Goal: Task Accomplishment & Management: Manage account settings

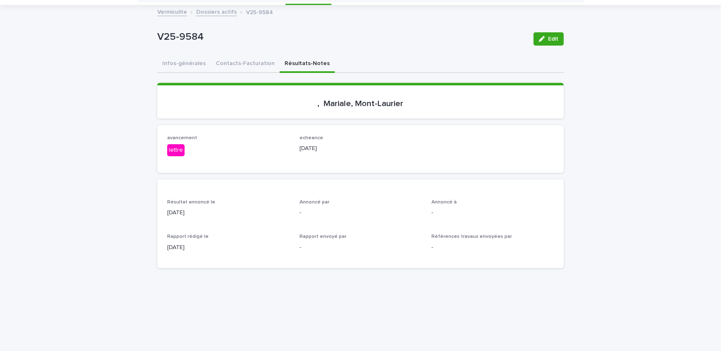
scroll to position [27, 0]
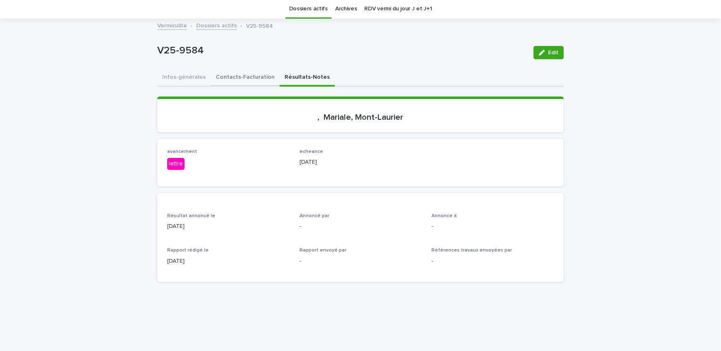
click at [242, 72] on button "Contacts-Facturation" at bounding box center [245, 77] width 69 height 17
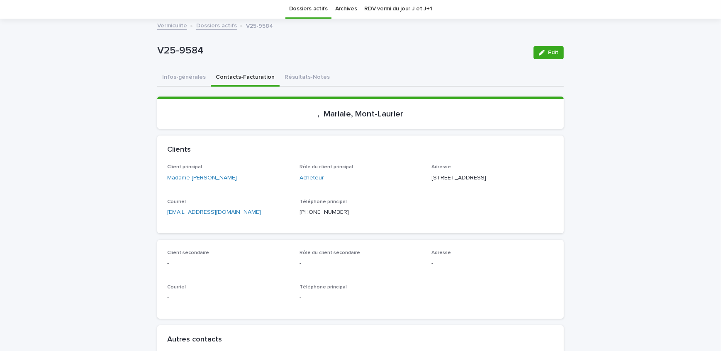
scroll to position [65, 0]
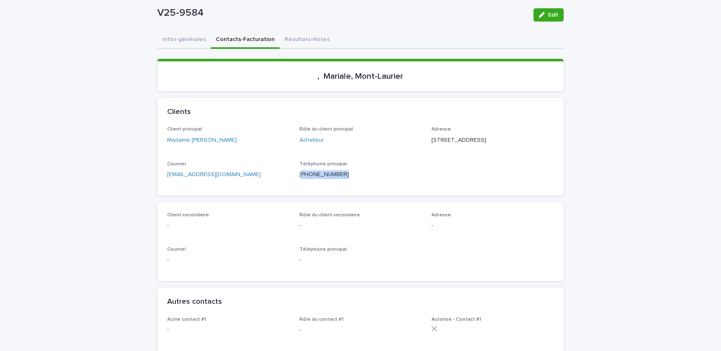
click at [298, 194] on div "Client principal Madame [PERSON_NAME] Rôle du client principal Acheteur Adresse…" at bounding box center [360, 160] width 406 height 69
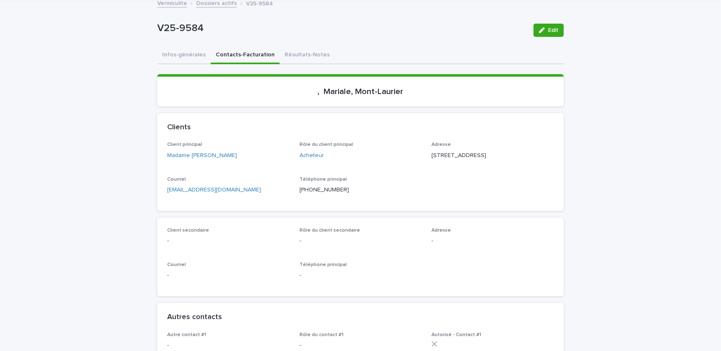
scroll to position [37, 0]
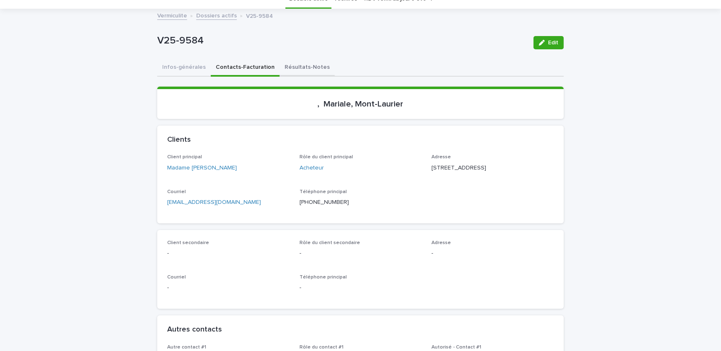
click at [301, 69] on button "Résultats-Notes" at bounding box center [306, 67] width 55 height 17
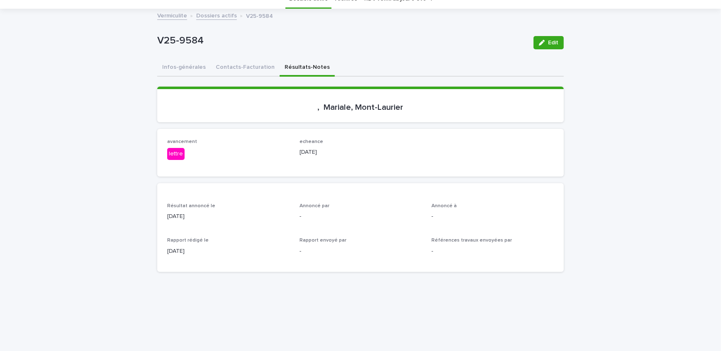
scroll to position [75, 0]
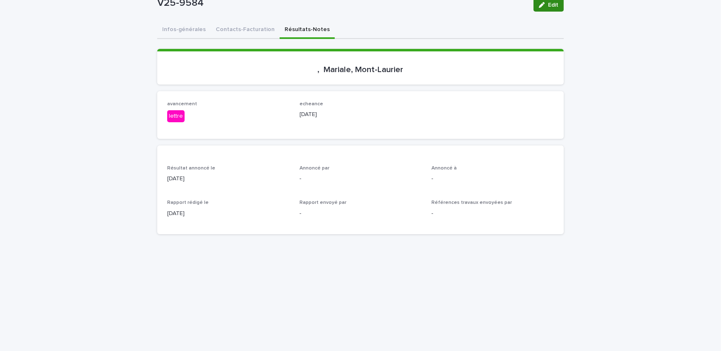
click at [551, 2] on span "Edit" at bounding box center [553, 5] width 10 height 6
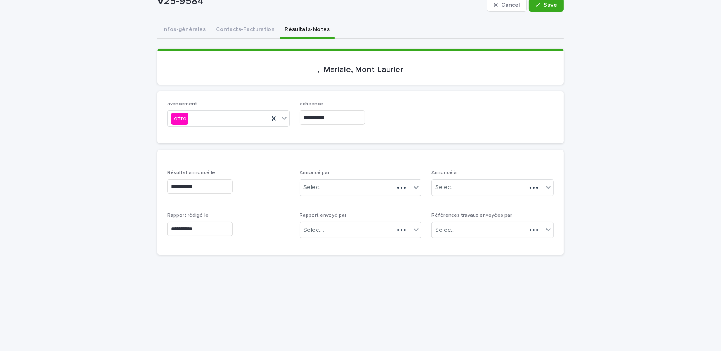
scroll to position [85, 0]
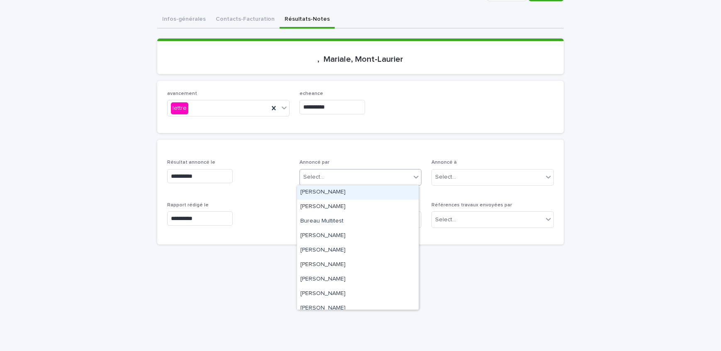
click at [340, 181] on div "Select..." at bounding box center [355, 177] width 111 height 14
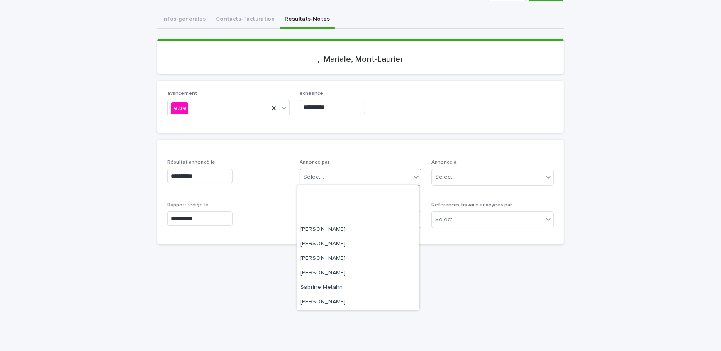
scroll to position [108, 0]
click at [342, 244] on div "[PERSON_NAME]" at bounding box center [357, 244] width 121 height 15
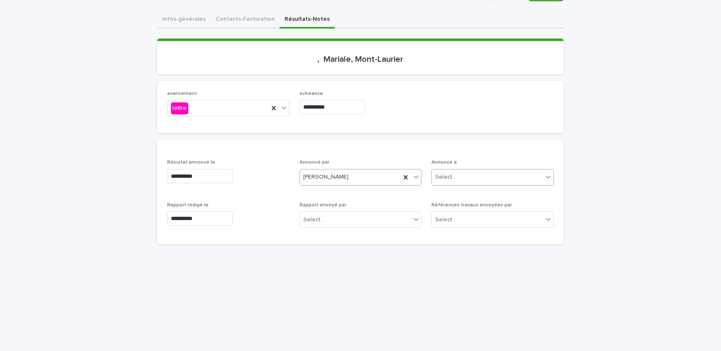
click at [458, 178] on div "Select..." at bounding box center [487, 177] width 111 height 14
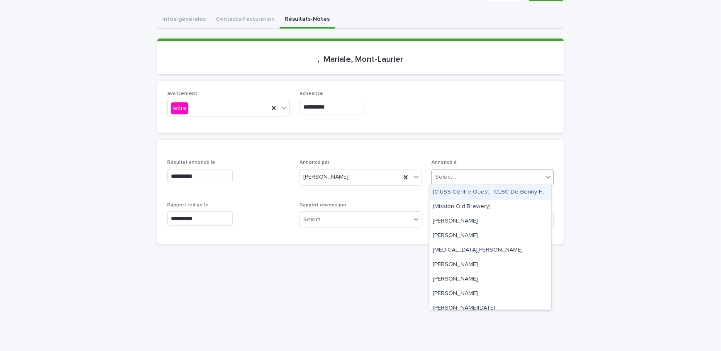
type input "*"
type input "********"
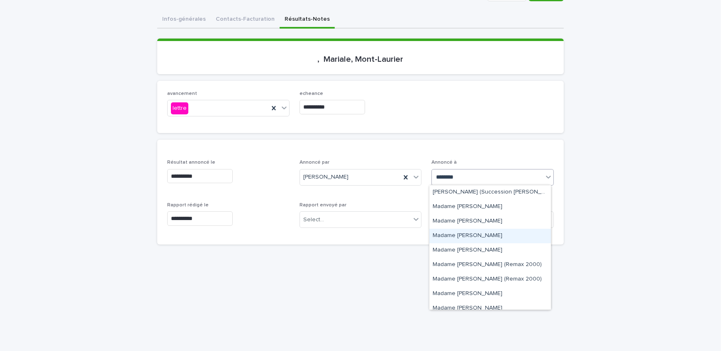
click at [484, 235] on div "Madame [PERSON_NAME]" at bounding box center [489, 236] width 121 height 15
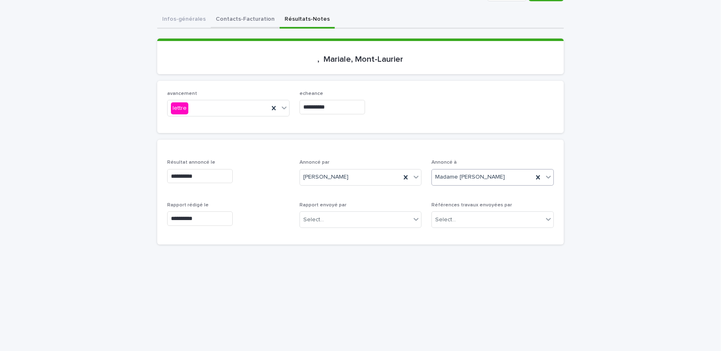
click at [237, 25] on div "**********" at bounding box center [360, 305] width 406 height 589
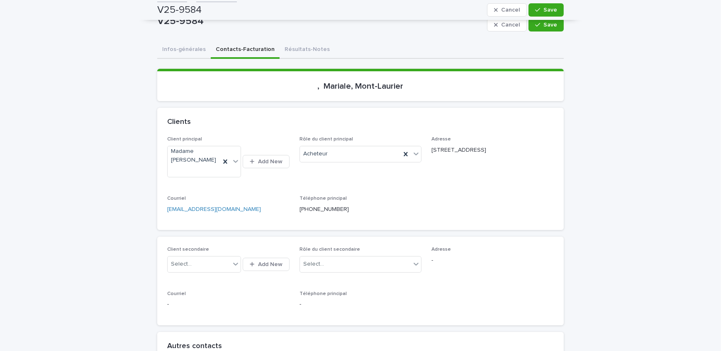
scroll to position [49, 0]
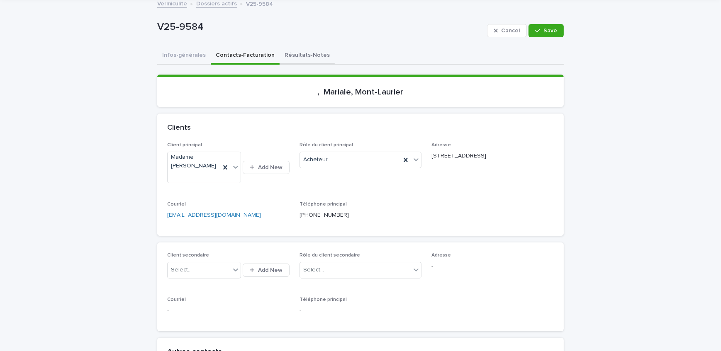
click at [307, 62] on button "Résultats-Notes" at bounding box center [306, 55] width 55 height 17
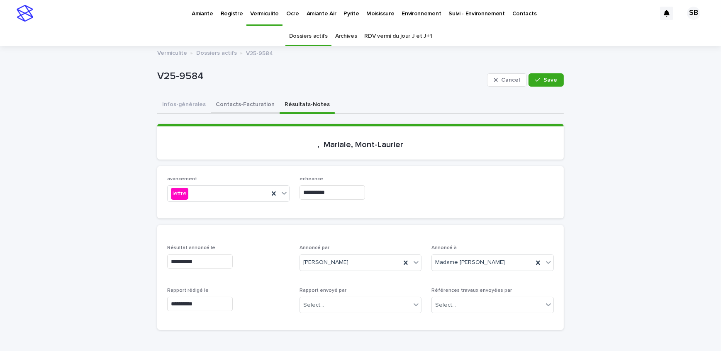
click at [238, 111] on button "Contacts-Facturation" at bounding box center [245, 105] width 69 height 17
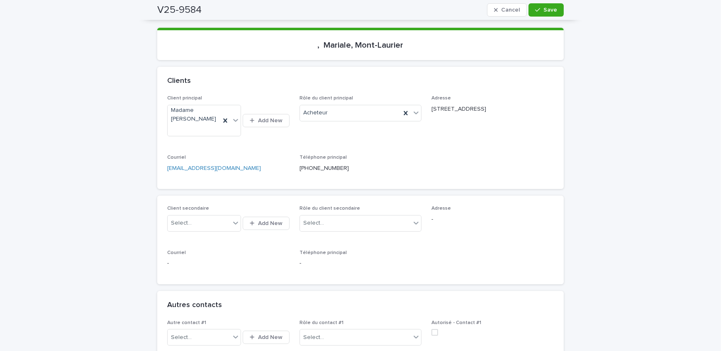
scroll to position [75, 0]
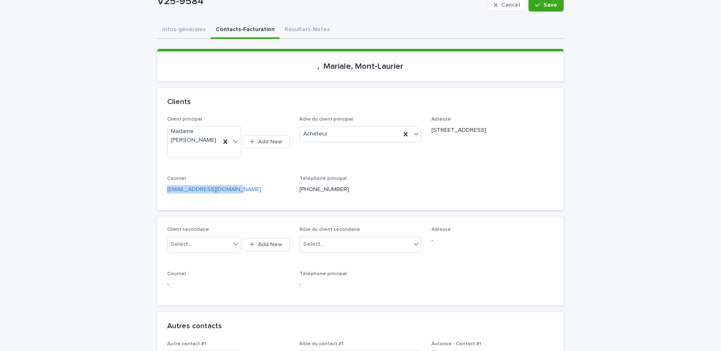
drag, startPoint x: 235, startPoint y: 197, endPoint x: 151, endPoint y: 198, distance: 84.2
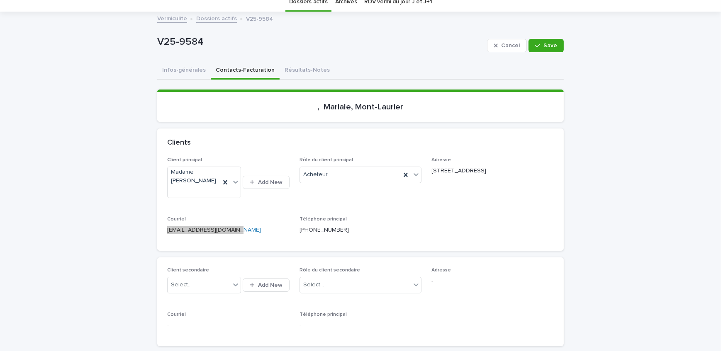
scroll to position [0, 0]
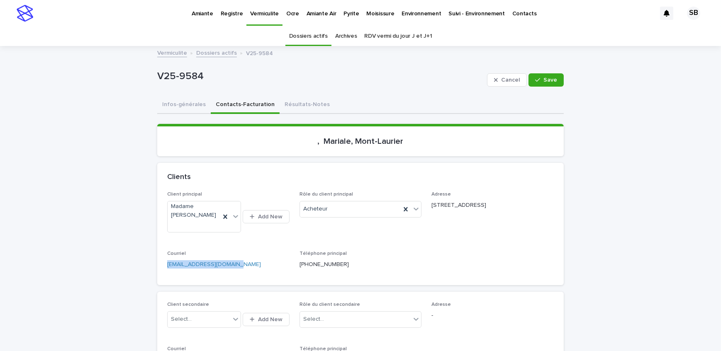
click at [406, 252] on p "Téléphone principal" at bounding box center [360, 254] width 122 height 6
drag, startPoint x: 52, startPoint y: 129, endPoint x: 43, endPoint y: 133, distance: 10.0
drag, startPoint x: 547, startPoint y: 77, endPoint x: 14, endPoint y: 211, distance: 549.8
click at [547, 77] on span "Save" at bounding box center [550, 80] width 14 height 6
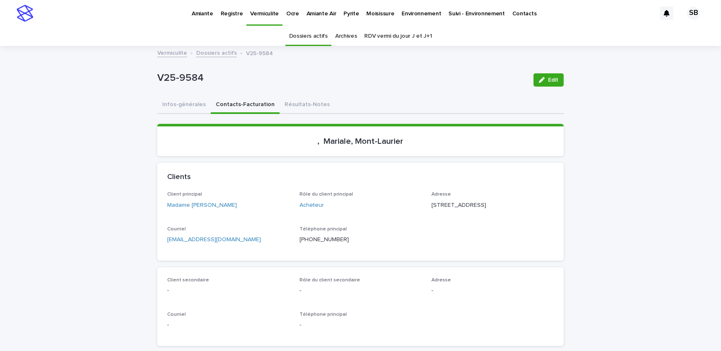
click at [206, 53] on link "Dossiers actifs" at bounding box center [216, 53] width 41 height 10
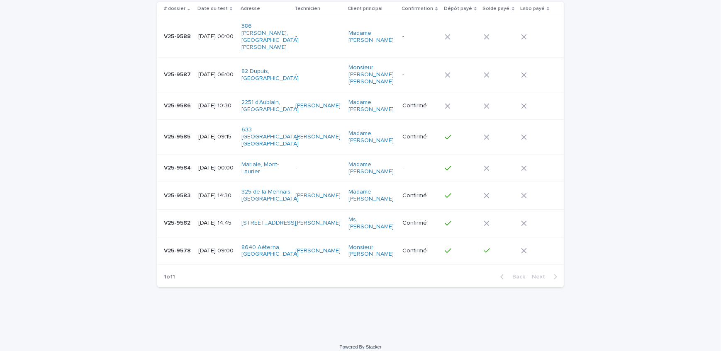
scroll to position [85, 0]
click at [204, 248] on p "[DATE] 09:00" at bounding box center [216, 250] width 36 height 7
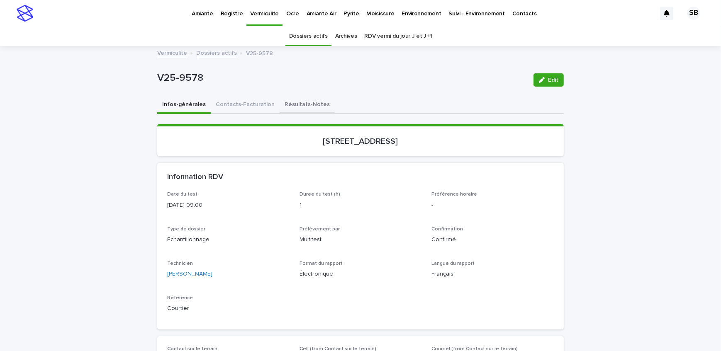
click at [306, 104] on button "Résultats-Notes" at bounding box center [306, 105] width 55 height 17
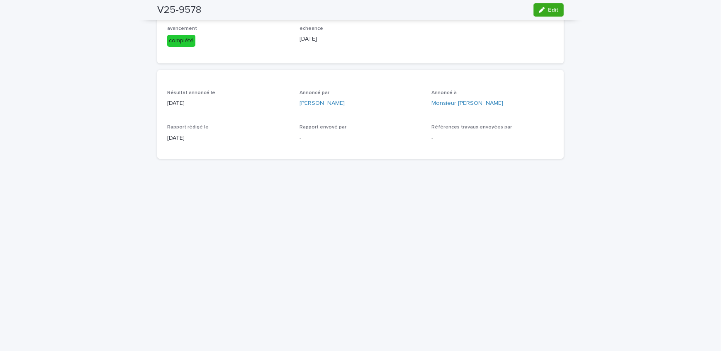
scroll to position [37, 0]
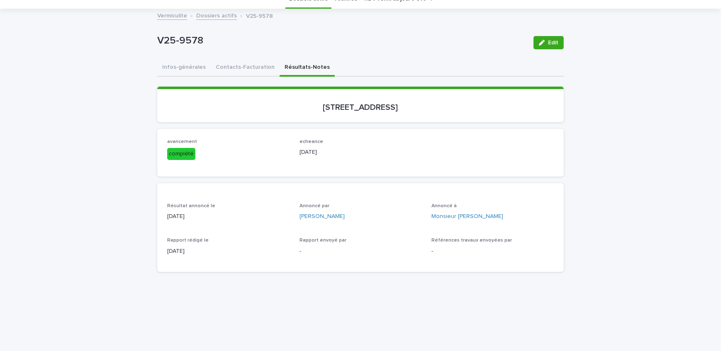
click at [540, 40] on icon "button" at bounding box center [542, 43] width 6 height 6
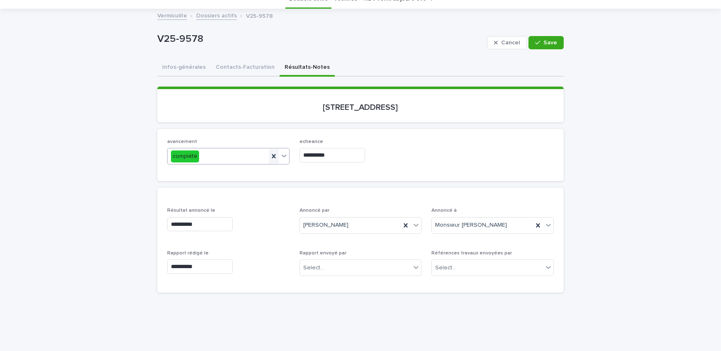
click at [272, 155] on icon at bounding box center [274, 156] width 8 height 8
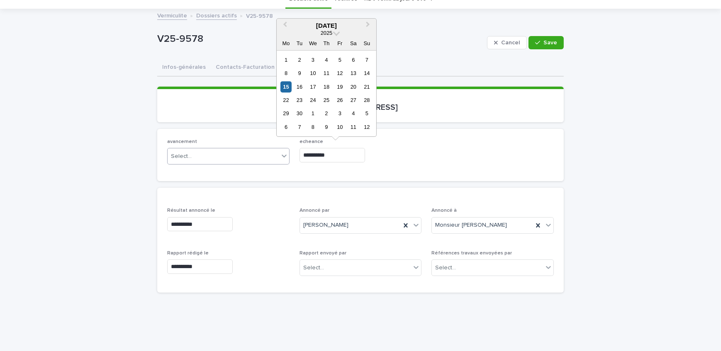
drag, startPoint x: 319, startPoint y: 154, endPoint x: 275, endPoint y: 159, distance: 43.8
click at [275, 159] on div "**********" at bounding box center [360, 155] width 386 height 32
click at [431, 162] on div "avancement Select... echeance" at bounding box center [360, 155] width 386 height 32
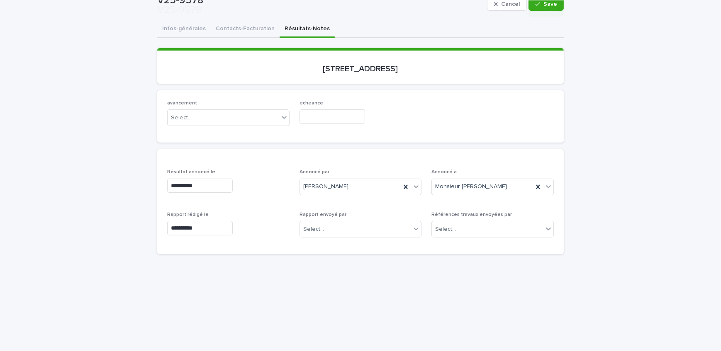
scroll to position [113, 0]
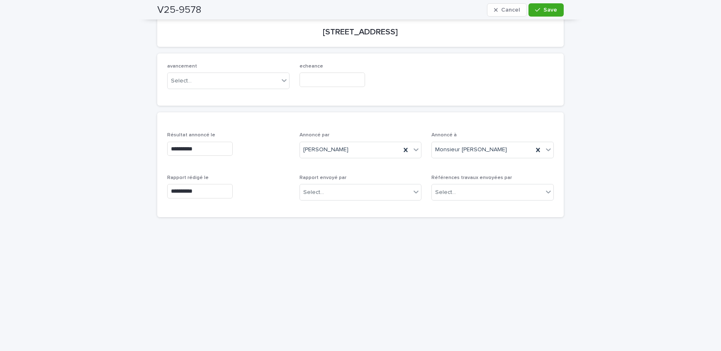
click at [357, 179] on p "Rapport envoyé par" at bounding box center [360, 178] width 122 height 6
click at [358, 190] on div "Select..." at bounding box center [355, 193] width 111 height 14
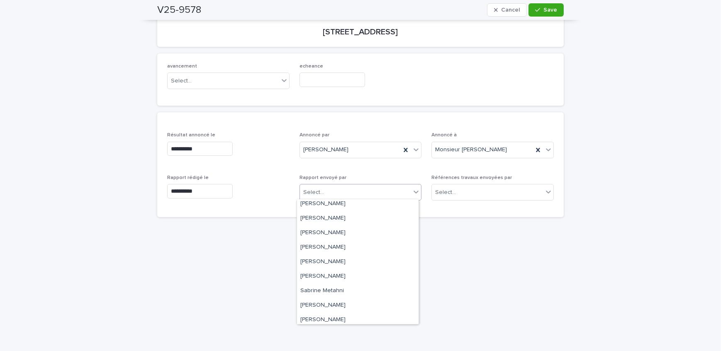
scroll to position [108, 0]
click at [353, 260] on div "[PERSON_NAME]" at bounding box center [357, 259] width 121 height 15
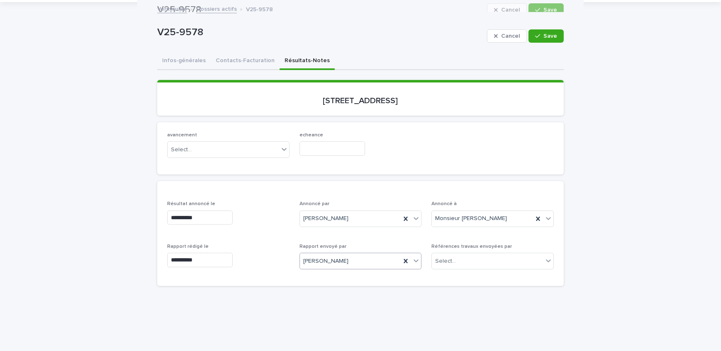
scroll to position [37, 0]
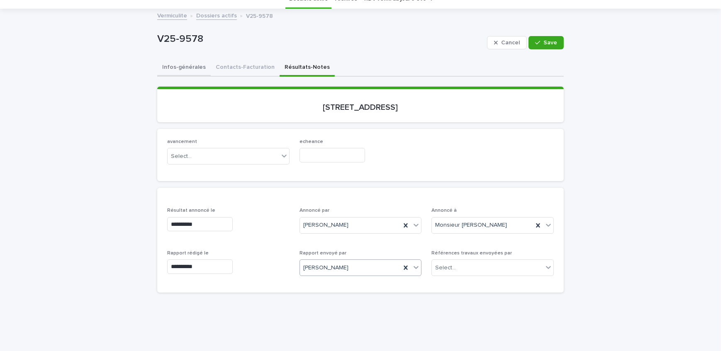
click at [190, 72] on button "Infos-générales" at bounding box center [183, 67] width 53 height 17
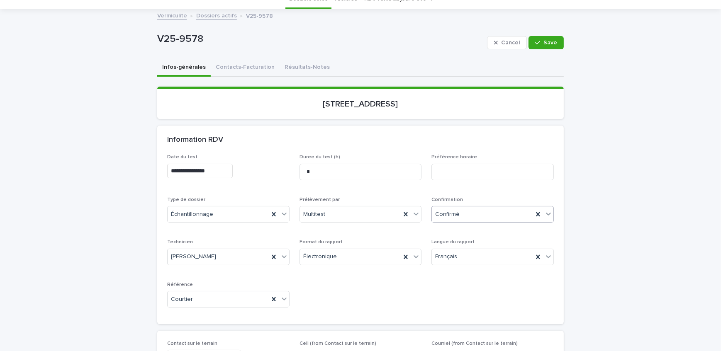
click at [493, 211] on div "Confirmé" at bounding box center [482, 215] width 101 height 14
click at [474, 332] on div "Archivé" at bounding box center [489, 331] width 121 height 15
click at [549, 36] on button "Save" at bounding box center [545, 42] width 35 height 13
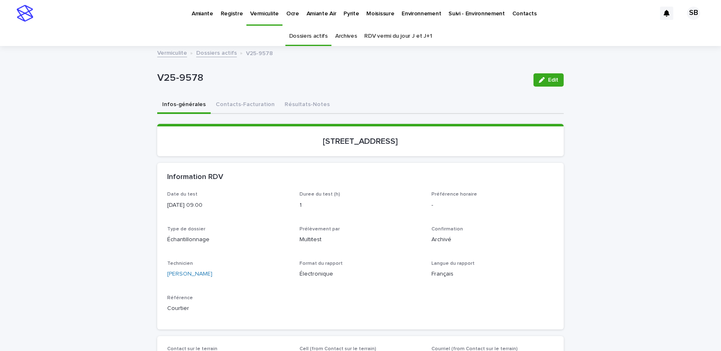
click at [196, 52] on link "Dossiers actifs" at bounding box center [216, 53] width 41 height 10
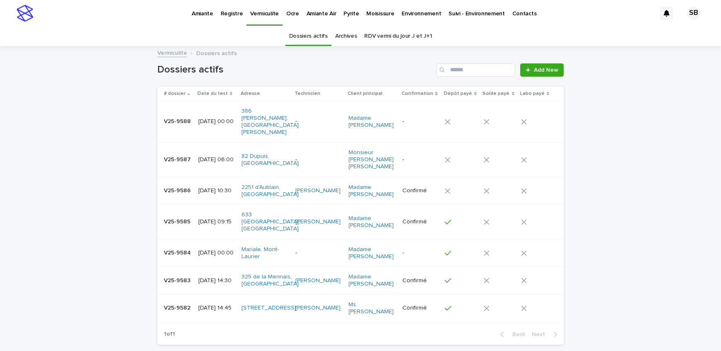
scroll to position [26, 0]
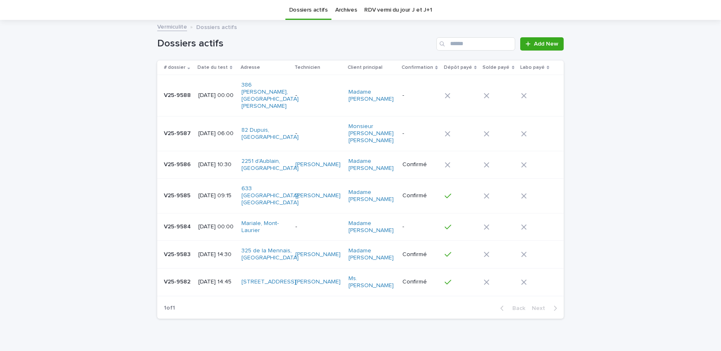
click at [90, 97] on div "Loading... Saving… Loading... Saving… Dossiers actifs Add New # dossier Date du…" at bounding box center [360, 194] width 721 height 346
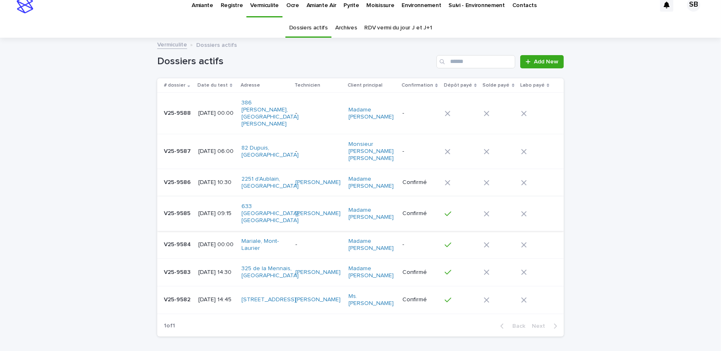
scroll to position [0, 0]
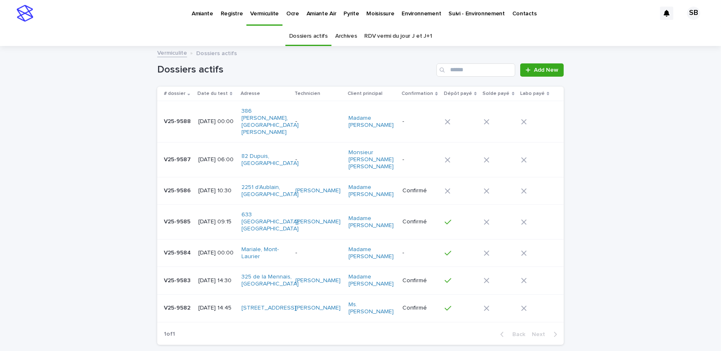
click at [112, 163] on div "Loading... Saving… Loading... Saving… Dossiers actifs Add New # dossier Date du…" at bounding box center [360, 220] width 721 height 346
click at [343, 16] on p "Pyrite" at bounding box center [350, 8] width 15 height 17
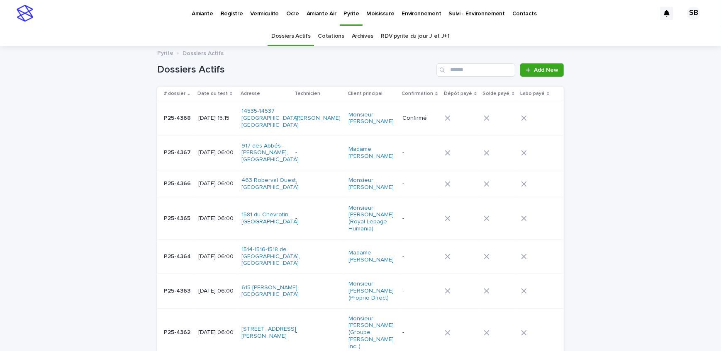
click at [207, 10] on p "Amiante" at bounding box center [203, 8] width 22 height 17
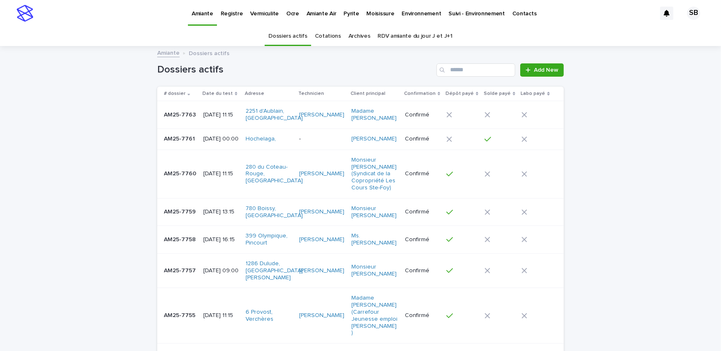
click at [268, 14] on p "Vermiculite" at bounding box center [264, 8] width 29 height 17
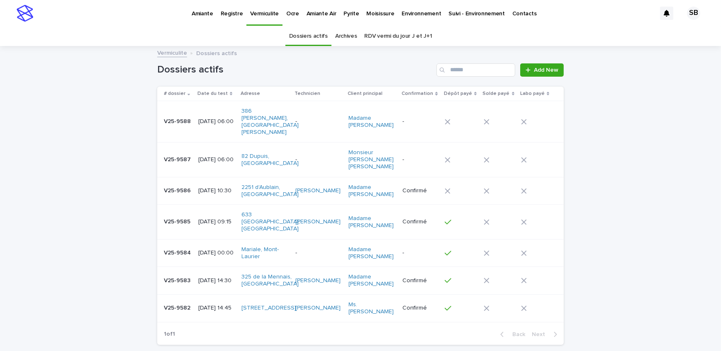
click at [184, 276] on p "V25-9583" at bounding box center [178, 280] width 28 height 9
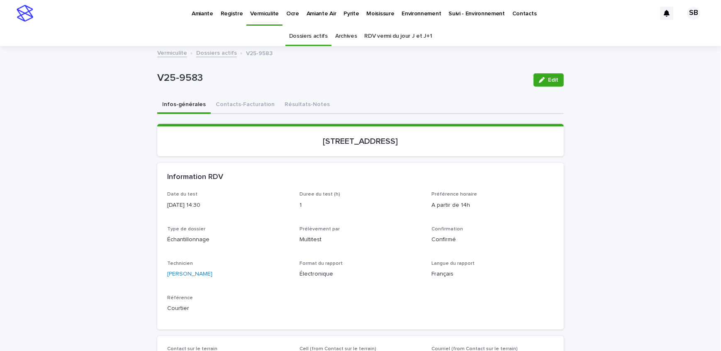
click at [216, 51] on link "Dossiers actifs" at bounding box center [216, 53] width 41 height 10
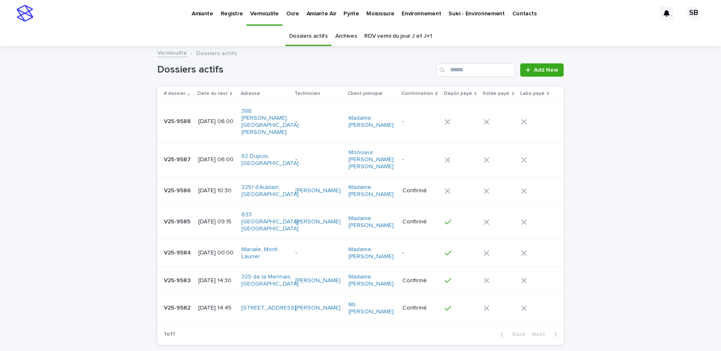
scroll to position [26, 0]
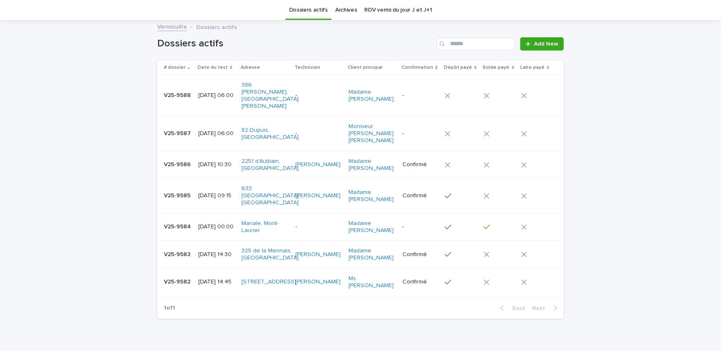
click at [177, 222] on p "V25-9584" at bounding box center [178, 226] width 29 height 9
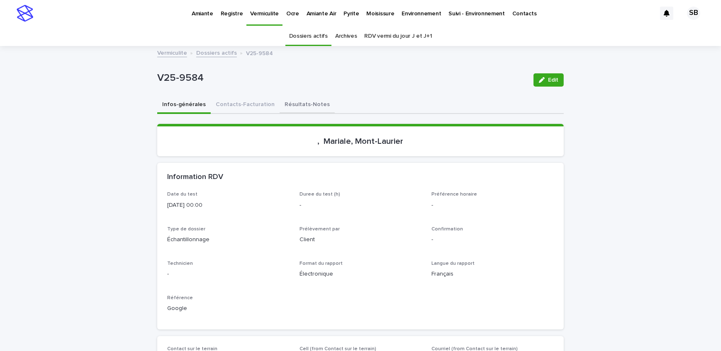
click at [294, 102] on button "Résultats-Notes" at bounding box center [306, 105] width 55 height 17
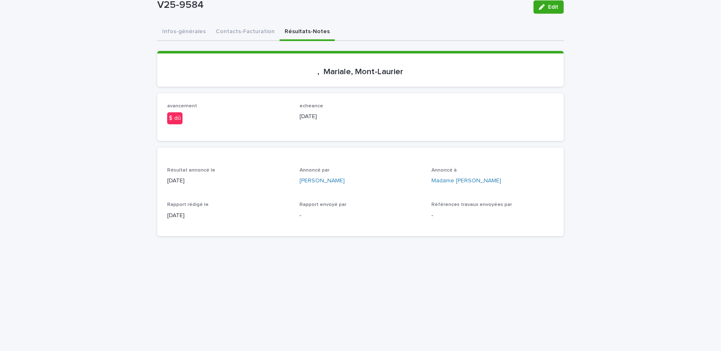
scroll to position [75, 0]
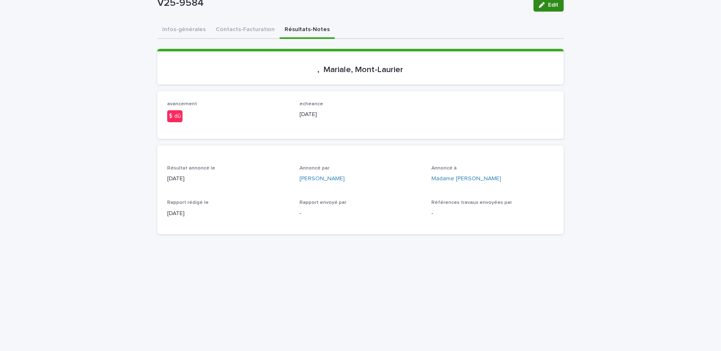
click at [556, 8] on button "Edit" at bounding box center [548, 4] width 30 height 13
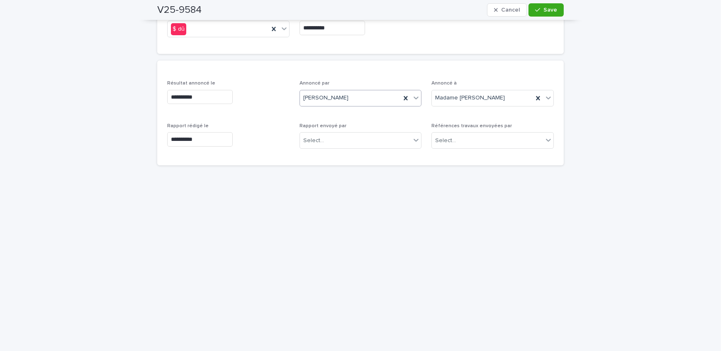
scroll to position [161, 0]
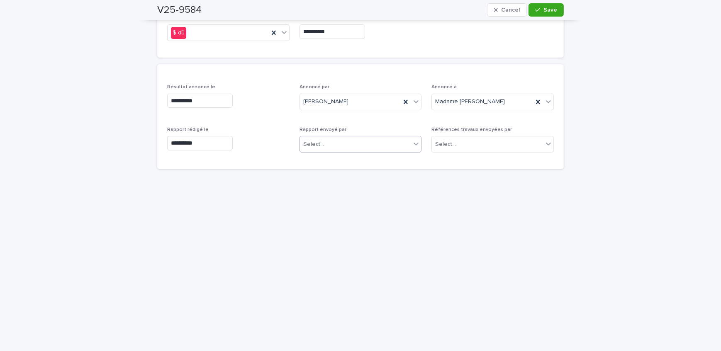
click at [360, 143] on div "Select..." at bounding box center [355, 145] width 111 height 14
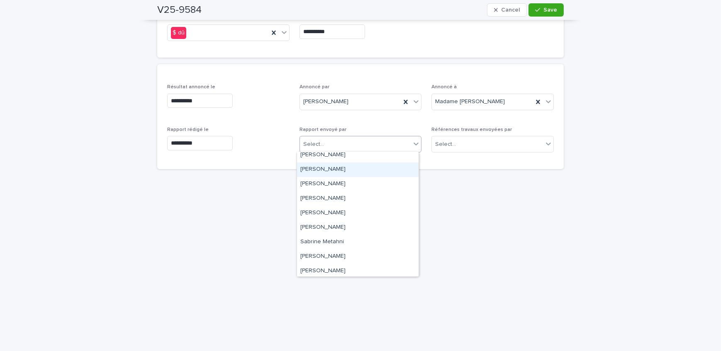
scroll to position [108, 0]
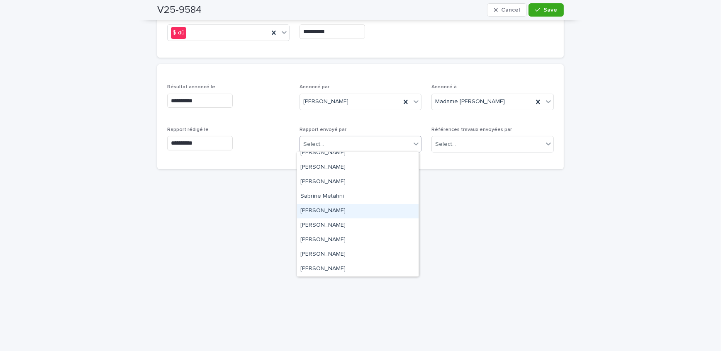
click at [336, 216] on div "[PERSON_NAME]" at bounding box center [357, 211] width 121 height 15
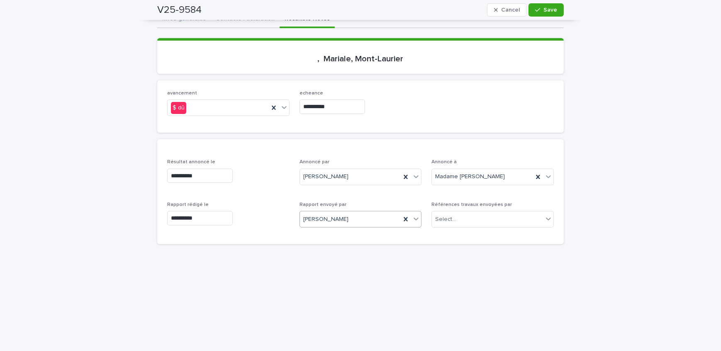
scroll to position [85, 0]
click at [274, 108] on icon at bounding box center [274, 108] width 8 height 8
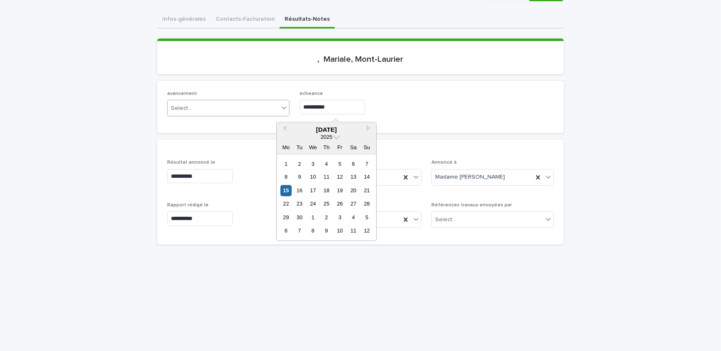
drag, startPoint x: 343, startPoint y: 104, endPoint x: 249, endPoint y: 105, distance: 94.1
click at [249, 105] on div "**********" at bounding box center [360, 107] width 386 height 32
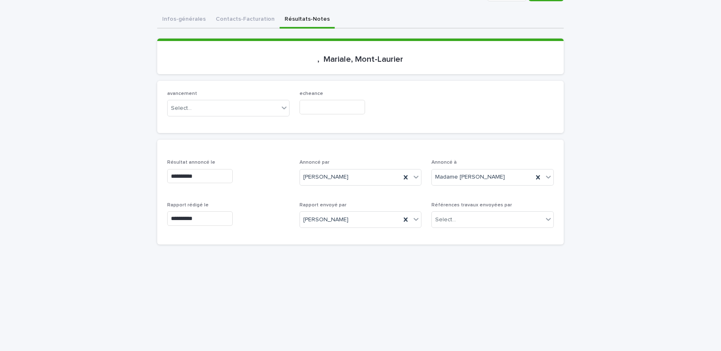
drag, startPoint x: 391, startPoint y: 117, endPoint x: 393, endPoint y: 122, distance: 5.2
click at [391, 117] on div "echeance" at bounding box center [360, 106] width 122 height 30
click at [76, 156] on div "**********" at bounding box center [360, 301] width 721 height 680
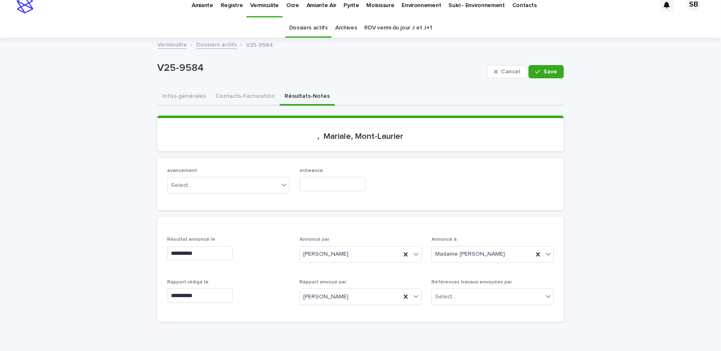
scroll to position [0, 0]
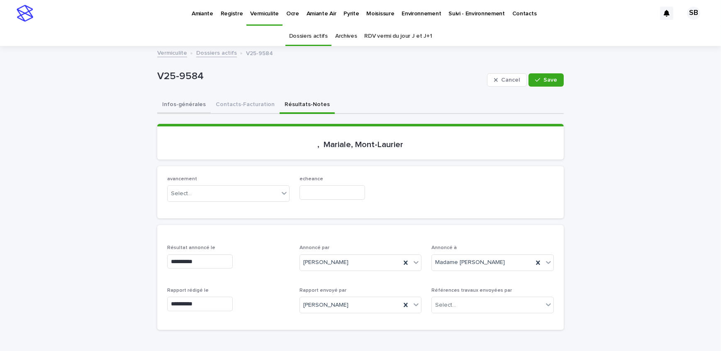
click at [183, 103] on button "Infos-générales" at bounding box center [183, 105] width 53 height 17
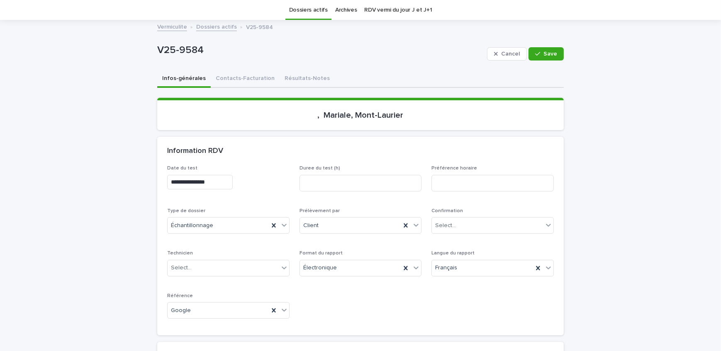
scroll to position [37, 0]
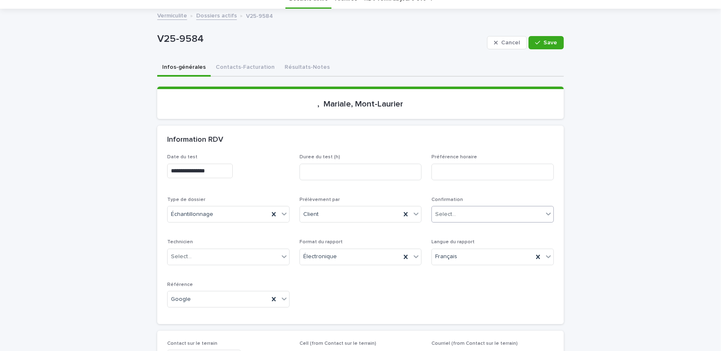
click at [469, 212] on div "Select..." at bounding box center [487, 215] width 111 height 14
click at [477, 330] on div "Archivé" at bounding box center [489, 331] width 121 height 15
click at [544, 41] on span "Save" at bounding box center [550, 43] width 14 height 6
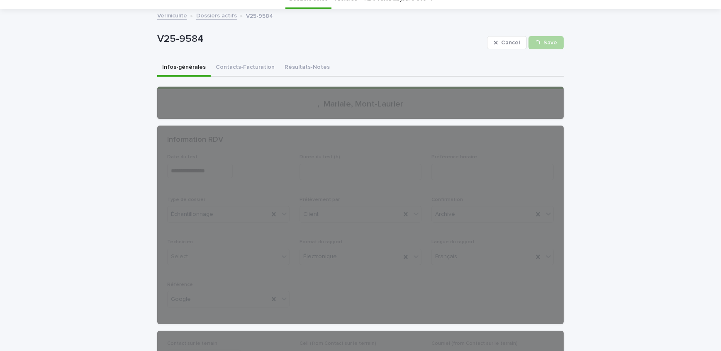
scroll to position [0, 0]
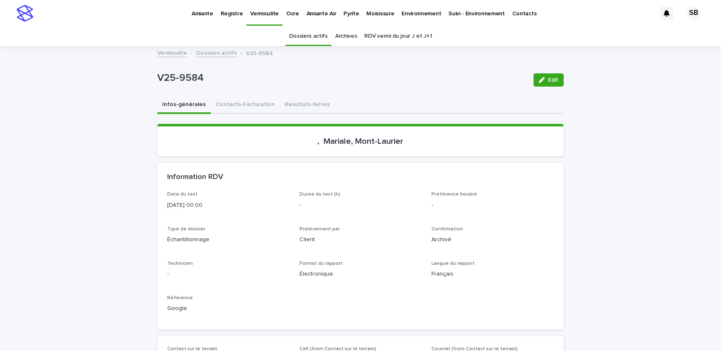
click at [203, 50] on link "Dossiers actifs" at bounding box center [216, 53] width 41 height 10
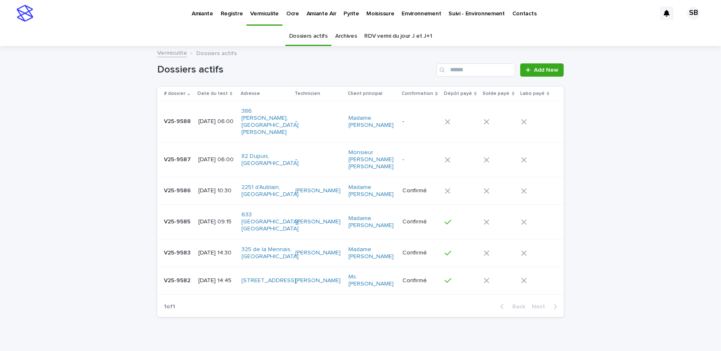
scroll to position [26, 0]
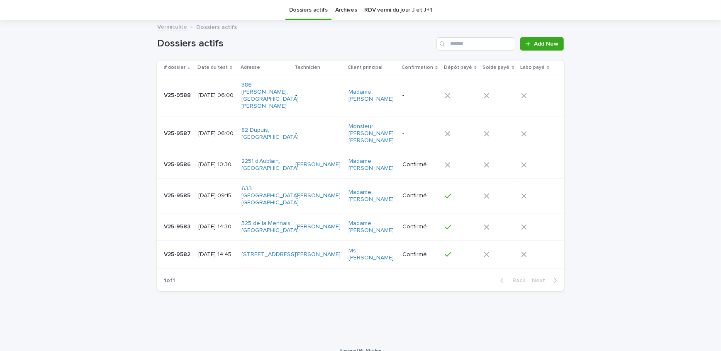
click at [85, 184] on div "Loading... Saving… Loading... Saving… Dossiers actifs Add New # dossier Date du…" at bounding box center [360, 180] width 721 height 318
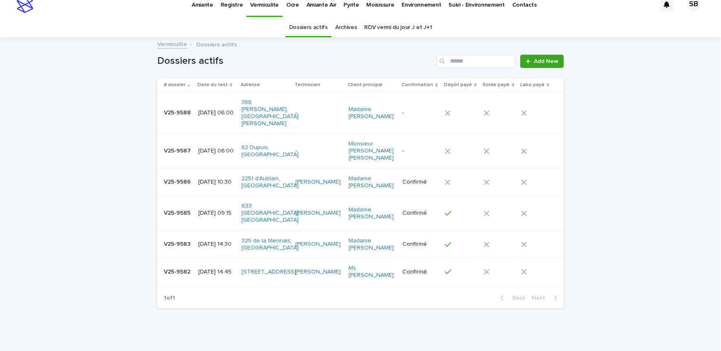
scroll to position [0, 0]
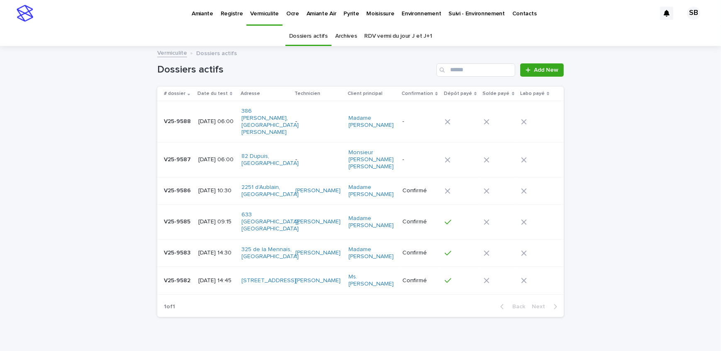
click at [202, 16] on p "Amiante" at bounding box center [203, 8] width 22 height 17
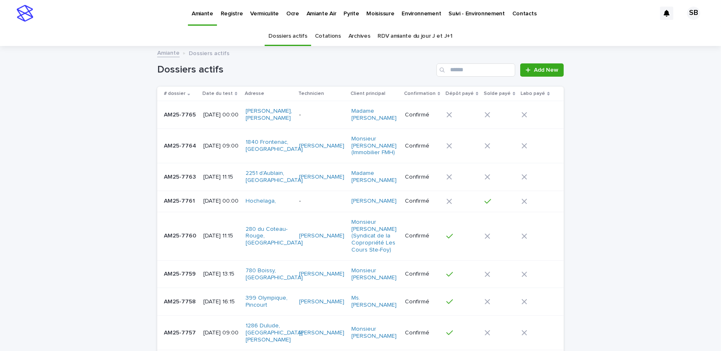
click at [177, 112] on p "AM25-7765" at bounding box center [181, 114] width 34 height 9
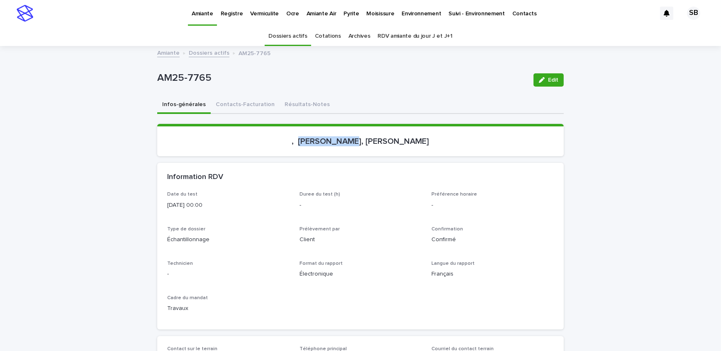
drag, startPoint x: 319, startPoint y: 139, endPoint x: 356, endPoint y: 137, distance: 37.4
click at [356, 137] on p ", [PERSON_NAME], [PERSON_NAME]" at bounding box center [360, 141] width 386 height 10
copy p "[PERSON_NAME]"
drag, startPoint x: 223, startPoint y: 74, endPoint x: 146, endPoint y: 81, distance: 77.4
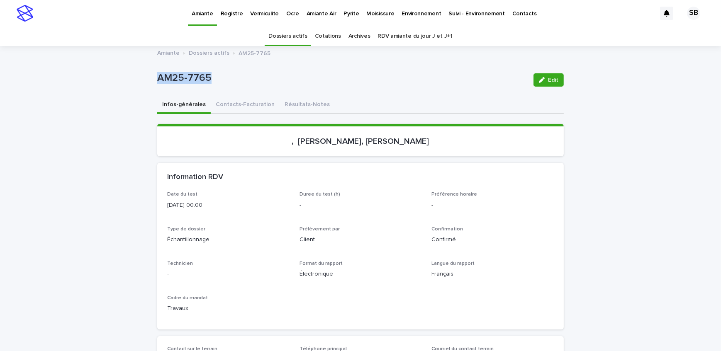
copy p "AM25-7765"
click at [228, 104] on button "Contacts-Facturation" at bounding box center [245, 105] width 69 height 17
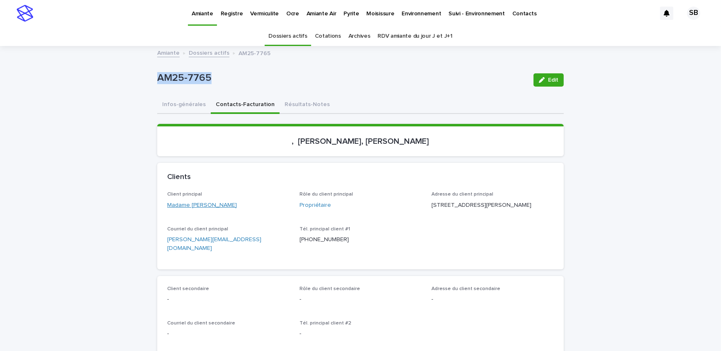
drag, startPoint x: 214, startPoint y: 207, endPoint x: 187, endPoint y: 206, distance: 27.0
click at [187, 206] on div "Client principal Madame [PERSON_NAME]" at bounding box center [228, 204] width 122 height 24
copy link "[PERSON_NAME]"
drag, startPoint x: 486, startPoint y: 203, endPoint x: 427, endPoint y: 205, distance: 58.1
click at [427, 205] on div "Client principal Madame [PERSON_NAME] Rôle du client principal Propriétaire Adr…" at bounding box center [360, 226] width 386 height 68
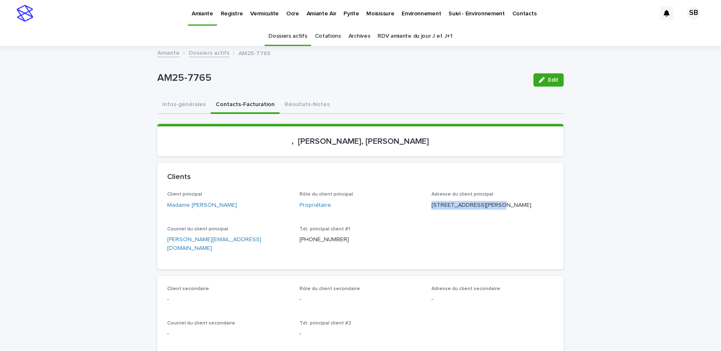
copy p "[STREET_ADDRESS]"
drag, startPoint x: 476, startPoint y: 214, endPoint x: 430, endPoint y: 216, distance: 46.1
click at [431, 210] on p "[STREET_ADDRESS][PERSON_NAME]" at bounding box center [492, 205] width 122 height 9
copy p "[GEOGRAPHIC_DATA]"
drag, startPoint x: 491, startPoint y: 219, endPoint x: 477, endPoint y: 220, distance: 14.1
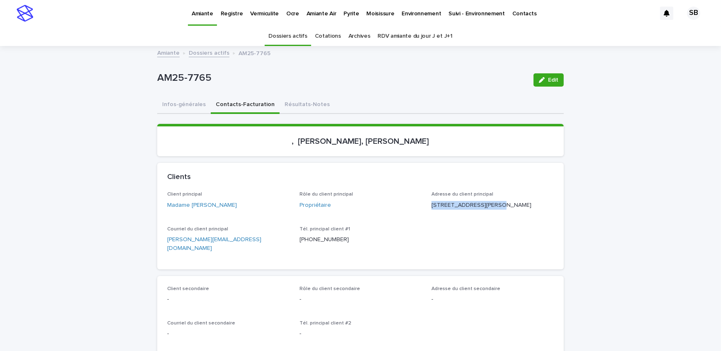
click at [477, 216] on div "Adresse du client principal [STREET_ADDRESS][PERSON_NAME]" at bounding box center [492, 204] width 122 height 24
copy p "J3H 5N2"
drag, startPoint x: 230, startPoint y: 78, endPoint x: 147, endPoint y: 79, distance: 82.9
copy p "AM25-7765"
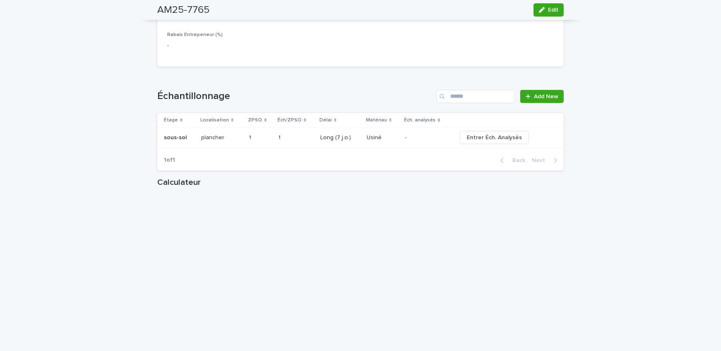
scroll to position [829, 0]
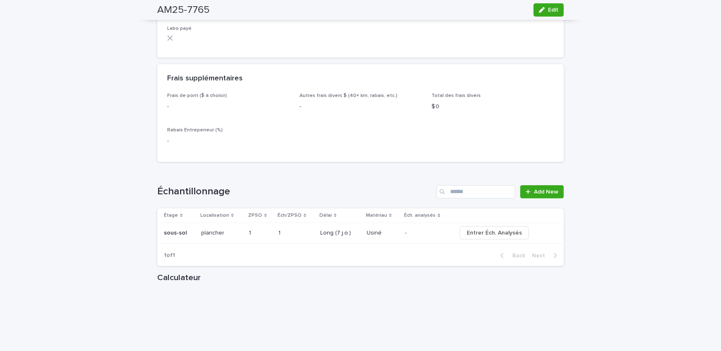
click at [546, 17] on div "AM25-7765 Edit" at bounding box center [360, 10] width 406 height 20
click at [548, 12] on span "Edit" at bounding box center [553, 10] width 10 height 6
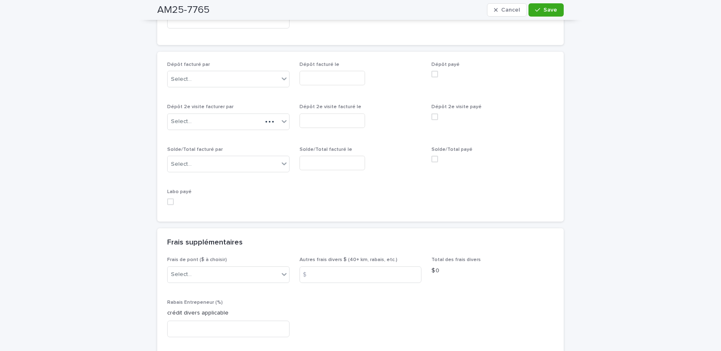
scroll to position [724, 0]
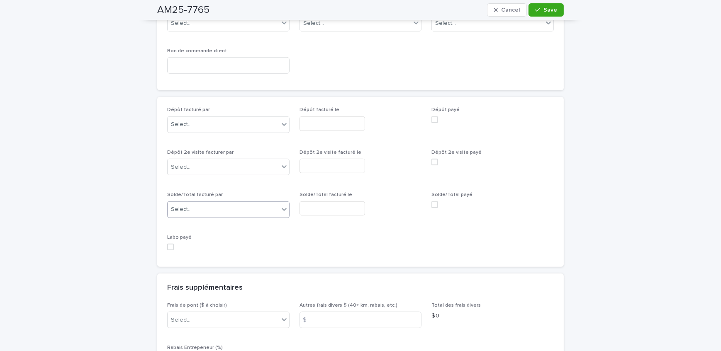
click at [214, 204] on div "Select..." at bounding box center [223, 210] width 111 height 14
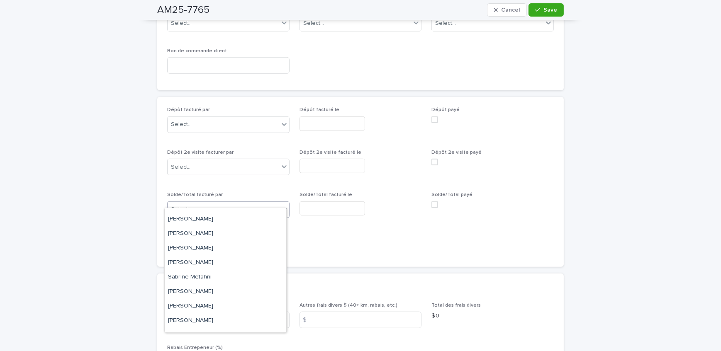
scroll to position [108, 0]
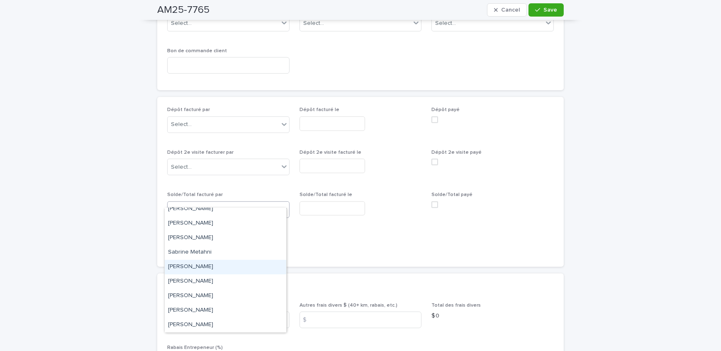
click at [221, 267] on div "[PERSON_NAME]" at bounding box center [225, 267] width 121 height 15
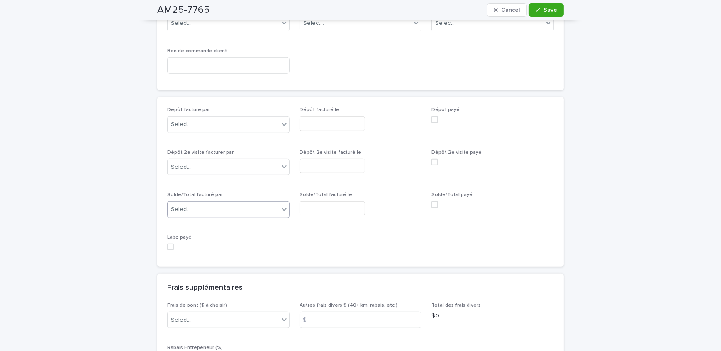
click at [321, 202] on input "text" at bounding box center [332, 209] width 66 height 15
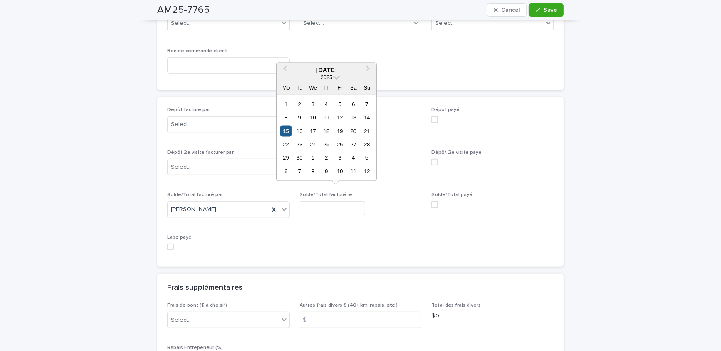
click at [282, 128] on div "15" at bounding box center [285, 130] width 11 height 11
type input "**********"
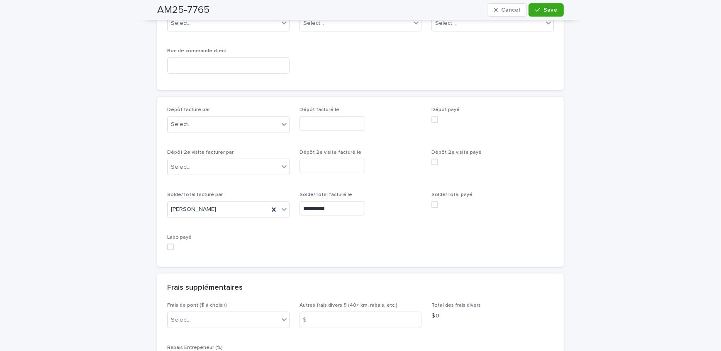
click at [432, 202] on span at bounding box center [434, 205] width 7 height 7
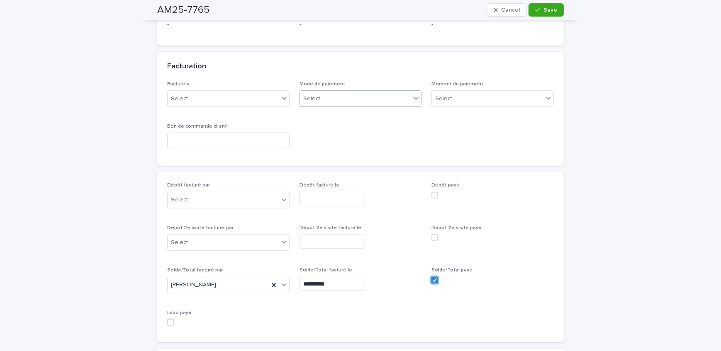
click at [353, 96] on div "Select..." at bounding box center [360, 98] width 122 height 17
click at [354, 106] on div "Crédit" at bounding box center [357, 104] width 121 height 15
click at [539, 12] on div "button" at bounding box center [539, 10] width 8 height 6
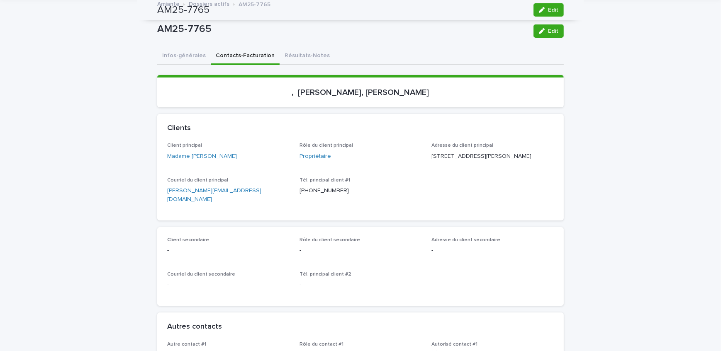
scroll to position [0, 0]
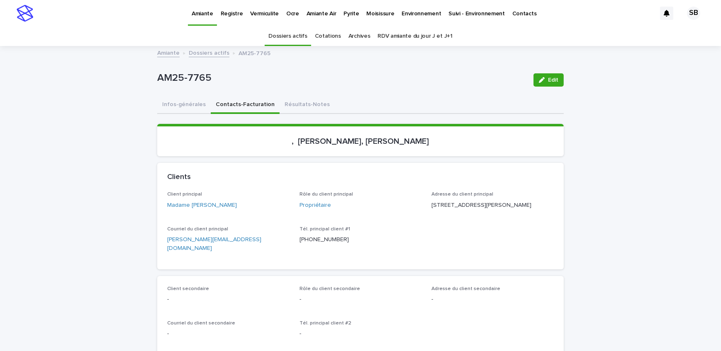
click at [194, 55] on link "Dossiers actifs" at bounding box center [209, 53] width 41 height 10
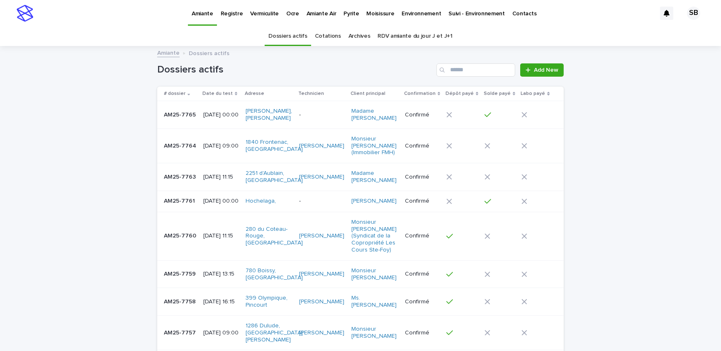
click at [344, 24] on link "Pyrite" at bounding box center [351, 13] width 23 height 26
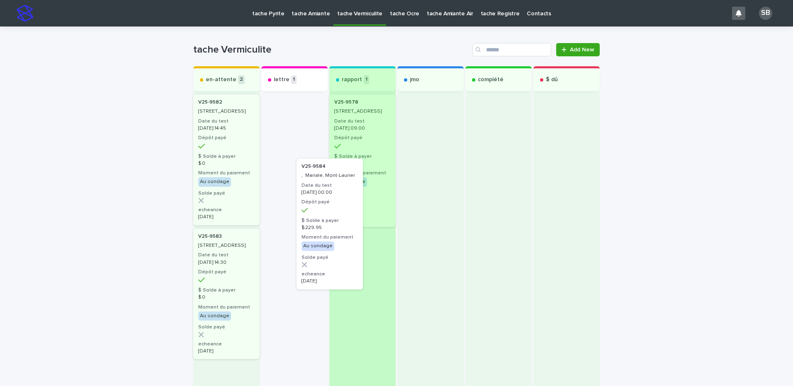
drag, startPoint x: 281, startPoint y: 151, endPoint x: 350, endPoint y: 262, distance: 130.5
click at [350, 262] on div "en-attente 2 V25-[STREET_ADDRESS] Date du test [DATE] 14:45 Dépôt payé $ Solde …" at bounding box center [396, 235] width 406 height 338
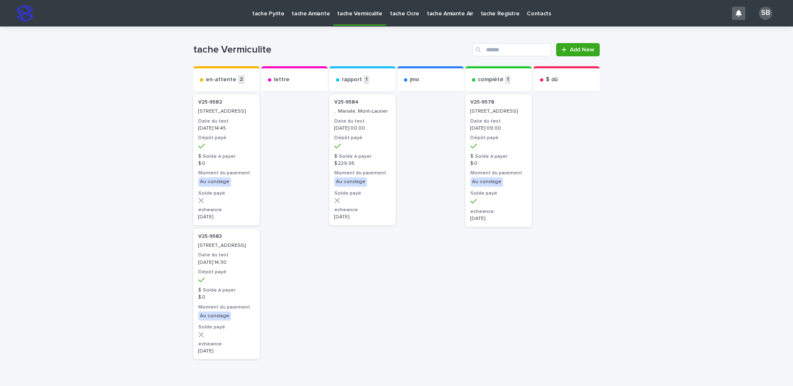
click at [148, 199] on div "Loading... Saving… Loading... Saving… tache Vermiculite Add New Send to... Send…" at bounding box center [396, 236] width 793 height 419
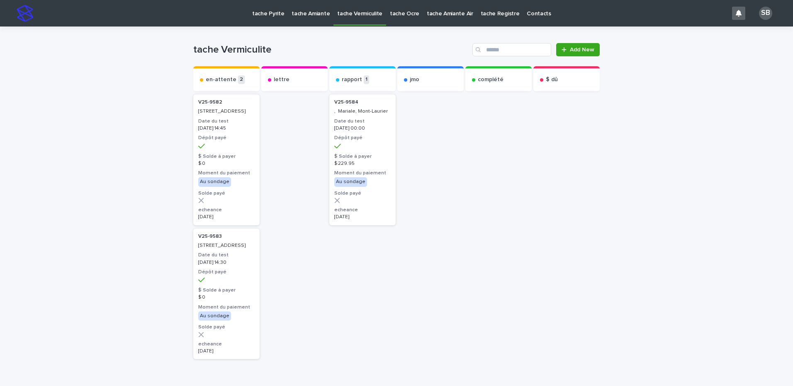
click at [99, 205] on div "Loading... Saving… Loading... Saving… tache Vermiculite Add New Send to... Send…" at bounding box center [396, 236] width 793 height 419
click at [495, 323] on div at bounding box center [498, 248] width 66 height 311
click at [83, 177] on div "Loading... Saving… Loading... Saving… tache Vermiculite Add New Send to... Send…" at bounding box center [396, 236] width 793 height 419
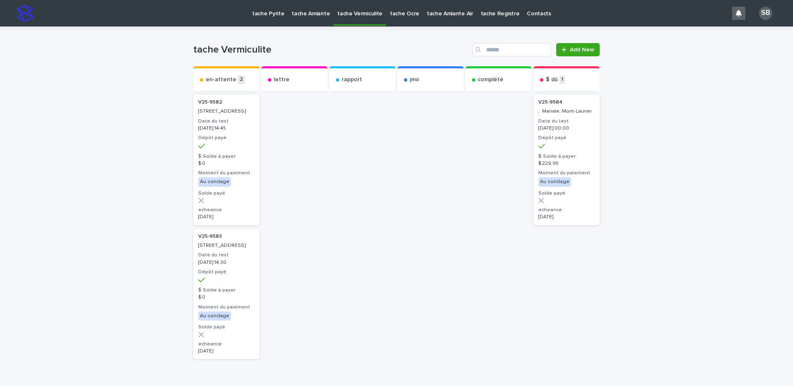
click at [100, 202] on div "Loading... Saving… Loading... Saving… tache Vermiculite Add New Send to... Send…" at bounding box center [396, 236] width 793 height 419
